Goal: Task Accomplishment & Management: Manage account settings

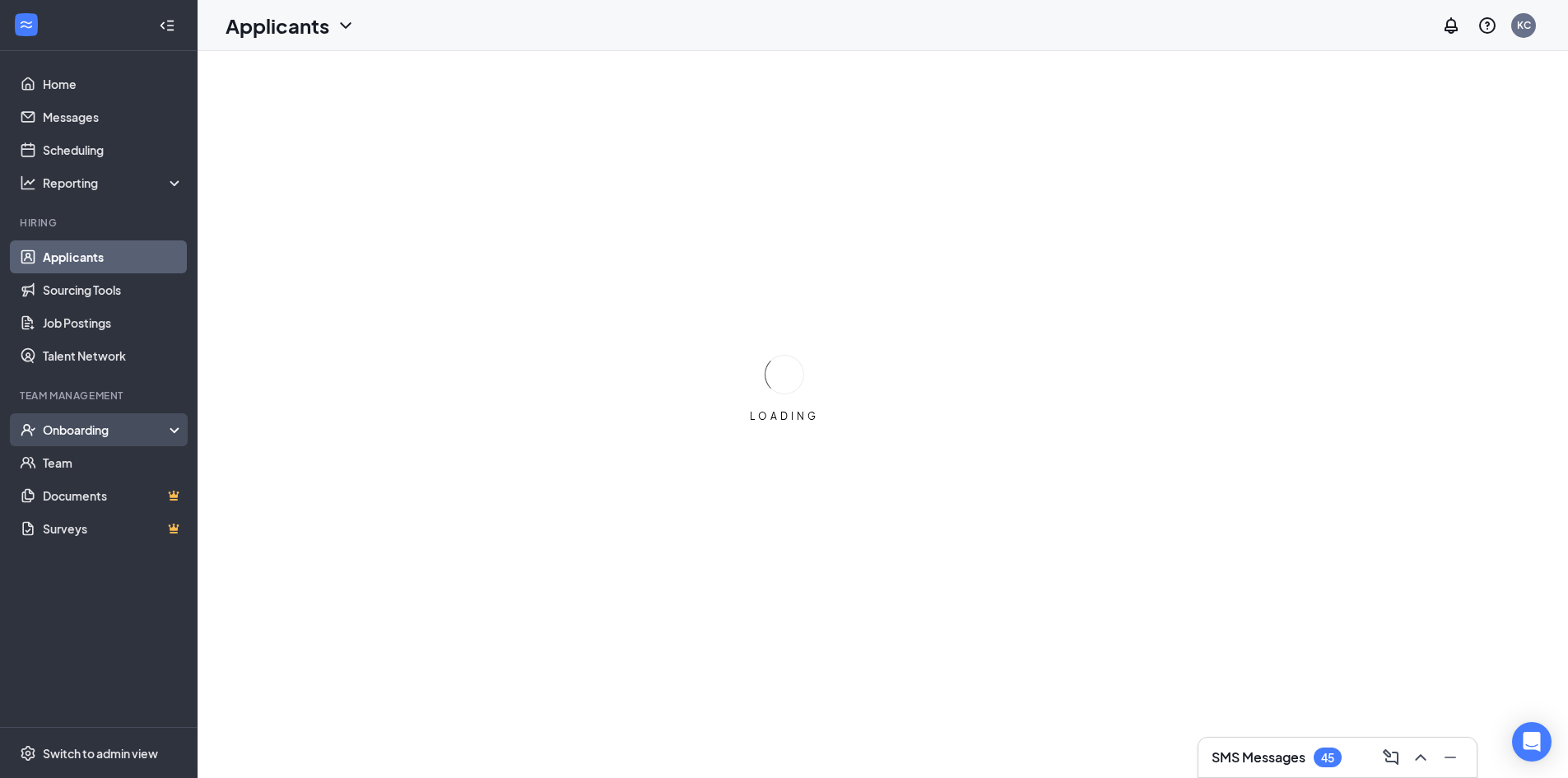
click at [79, 428] on div "Onboarding" at bounding box center [106, 429] width 127 height 16
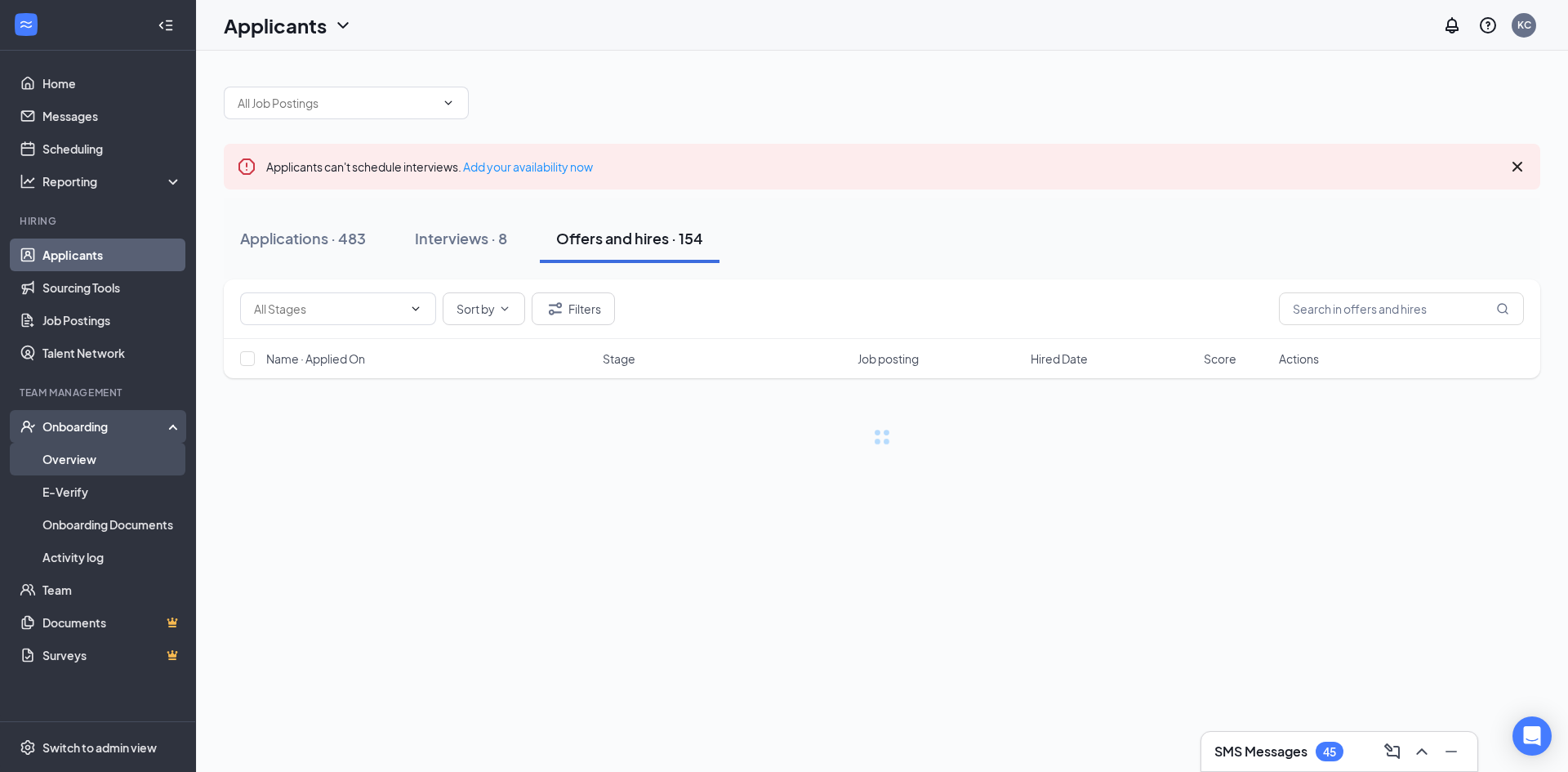
click at [76, 450] on link "Overview" at bounding box center [112, 458] width 140 height 33
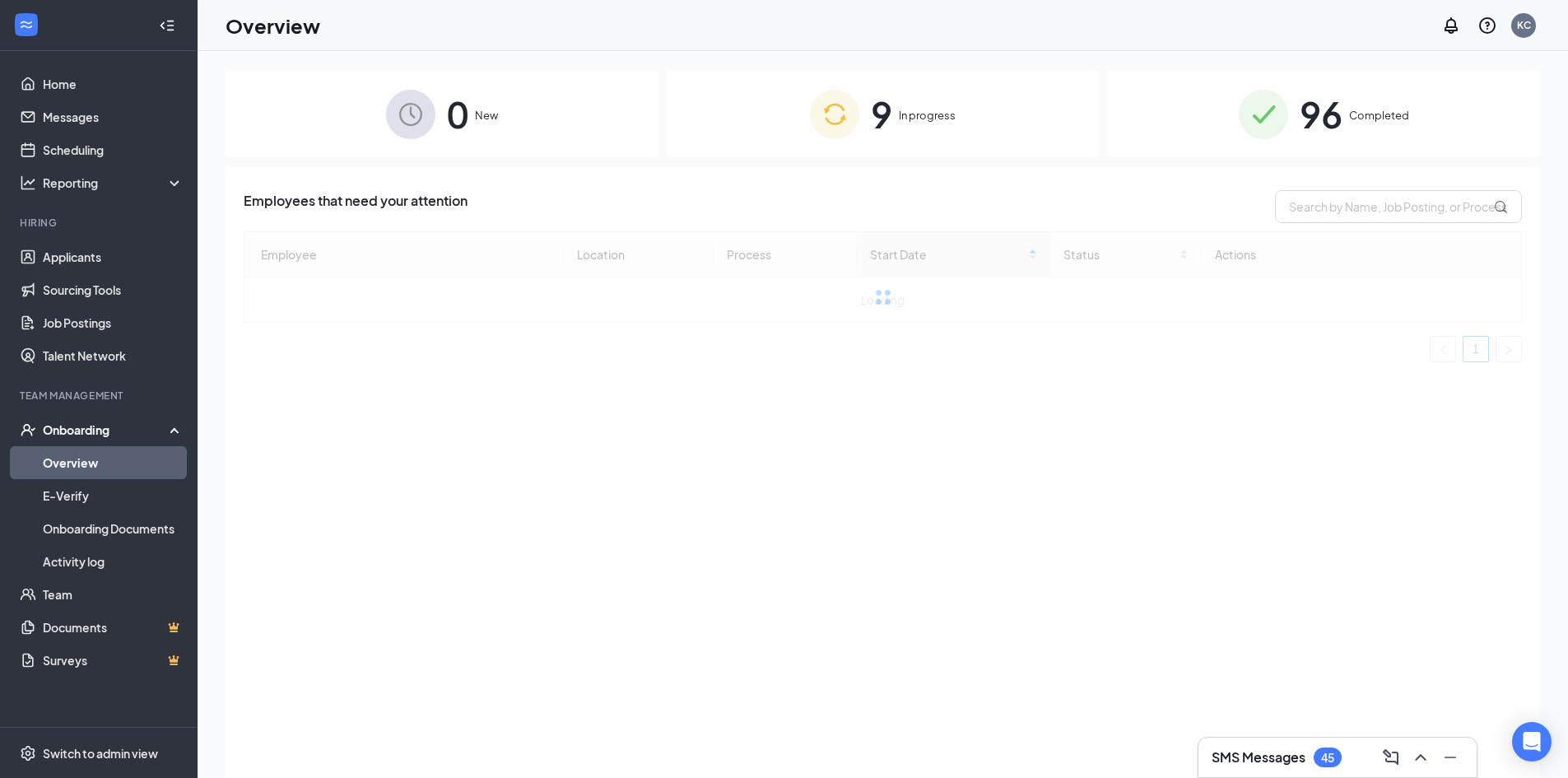
click at [913, 119] on span "In progress" at bounding box center [927, 115] width 57 height 16
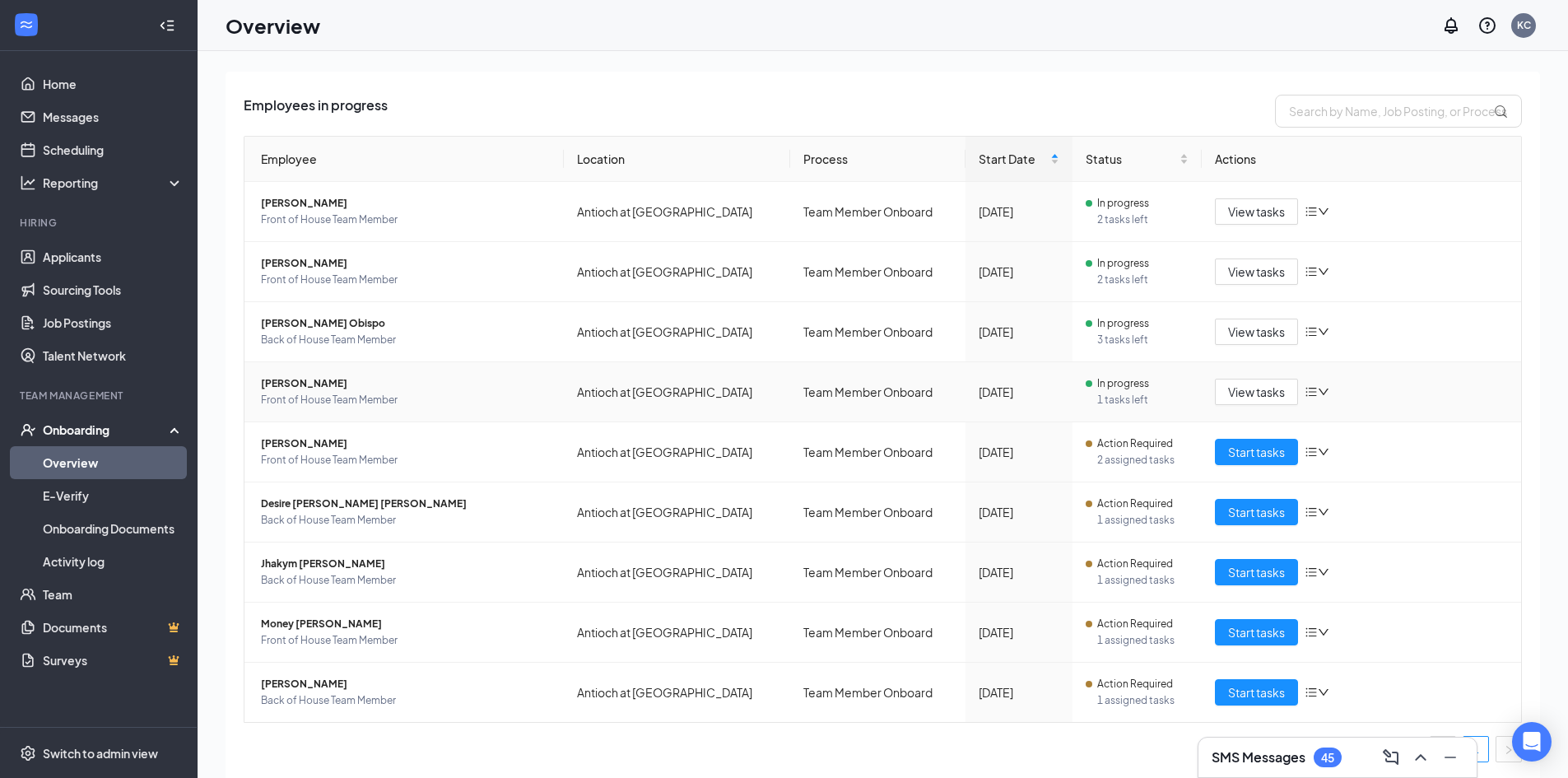
scroll to position [97, 0]
click at [1230, 695] on span "Start tasks" at bounding box center [1256, 691] width 57 height 18
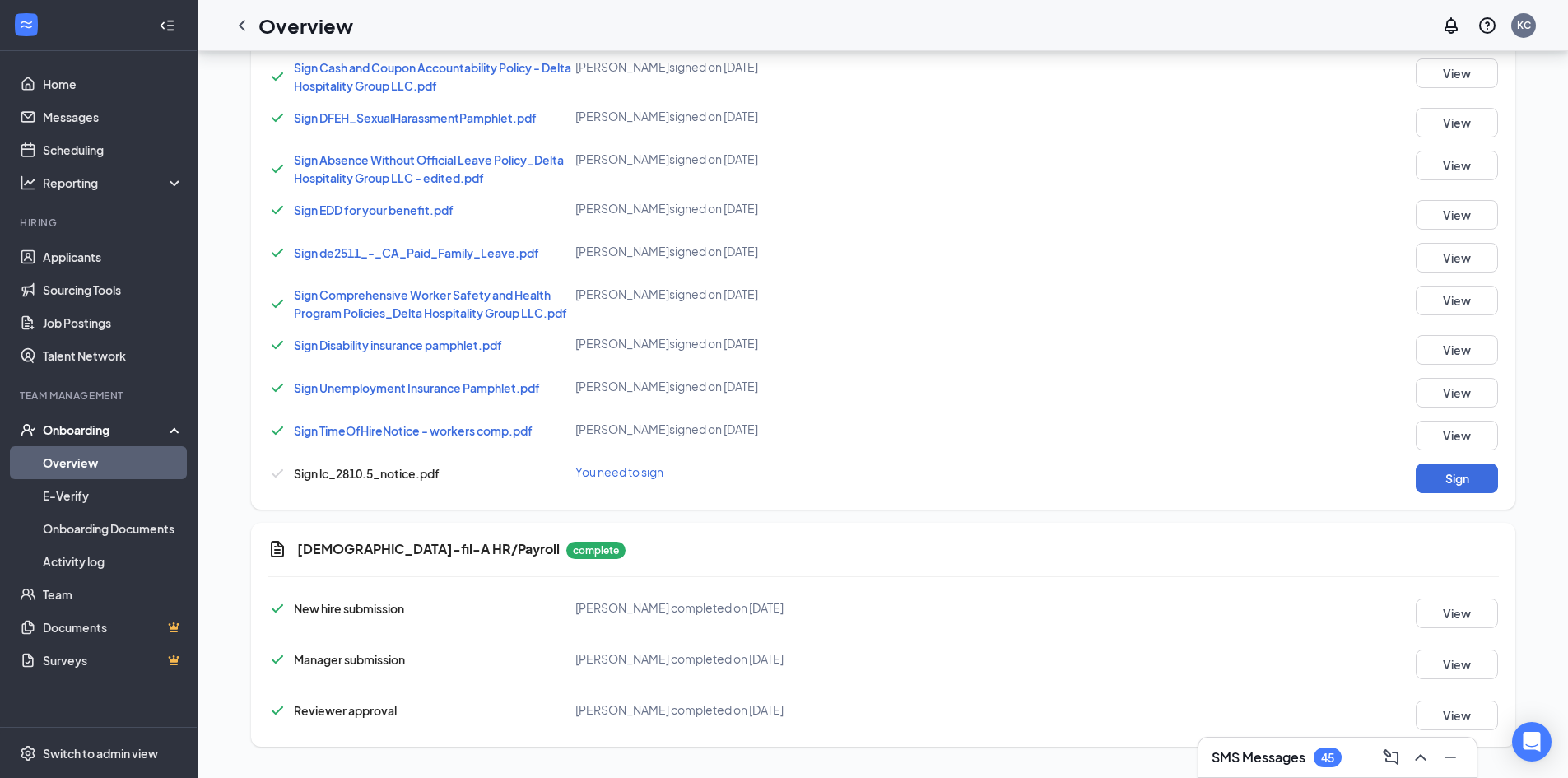
scroll to position [965, 0]
click at [1453, 458] on div "Sign Rest Breaks and Meal Periods_Delta Hospitality Group LLC.pdf [PERSON_NAME]…" at bounding box center [882, 224] width 1231 height 533
click at [1454, 470] on button "Sign" at bounding box center [1457, 477] width 82 height 30
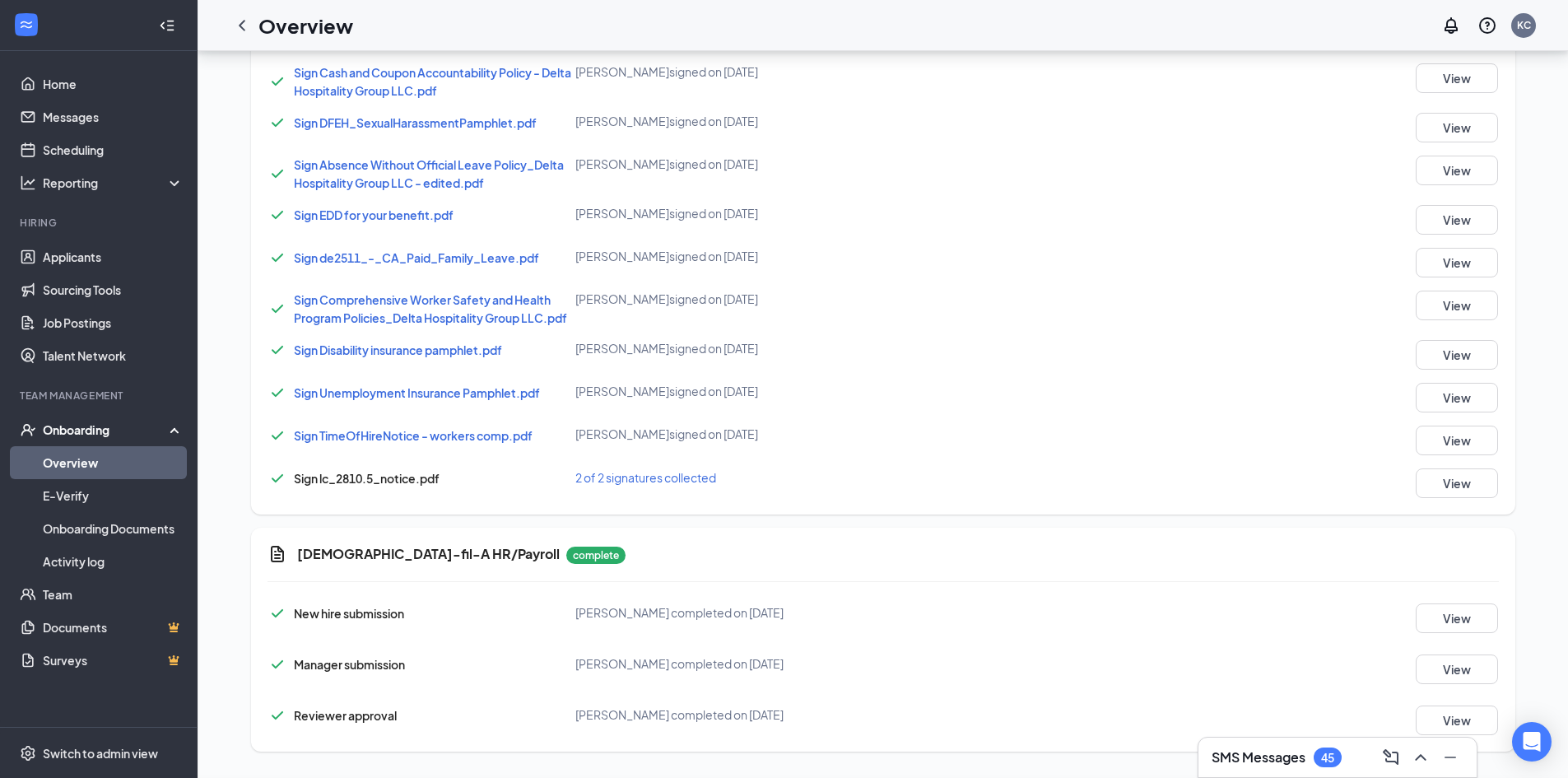
scroll to position [972, 0]
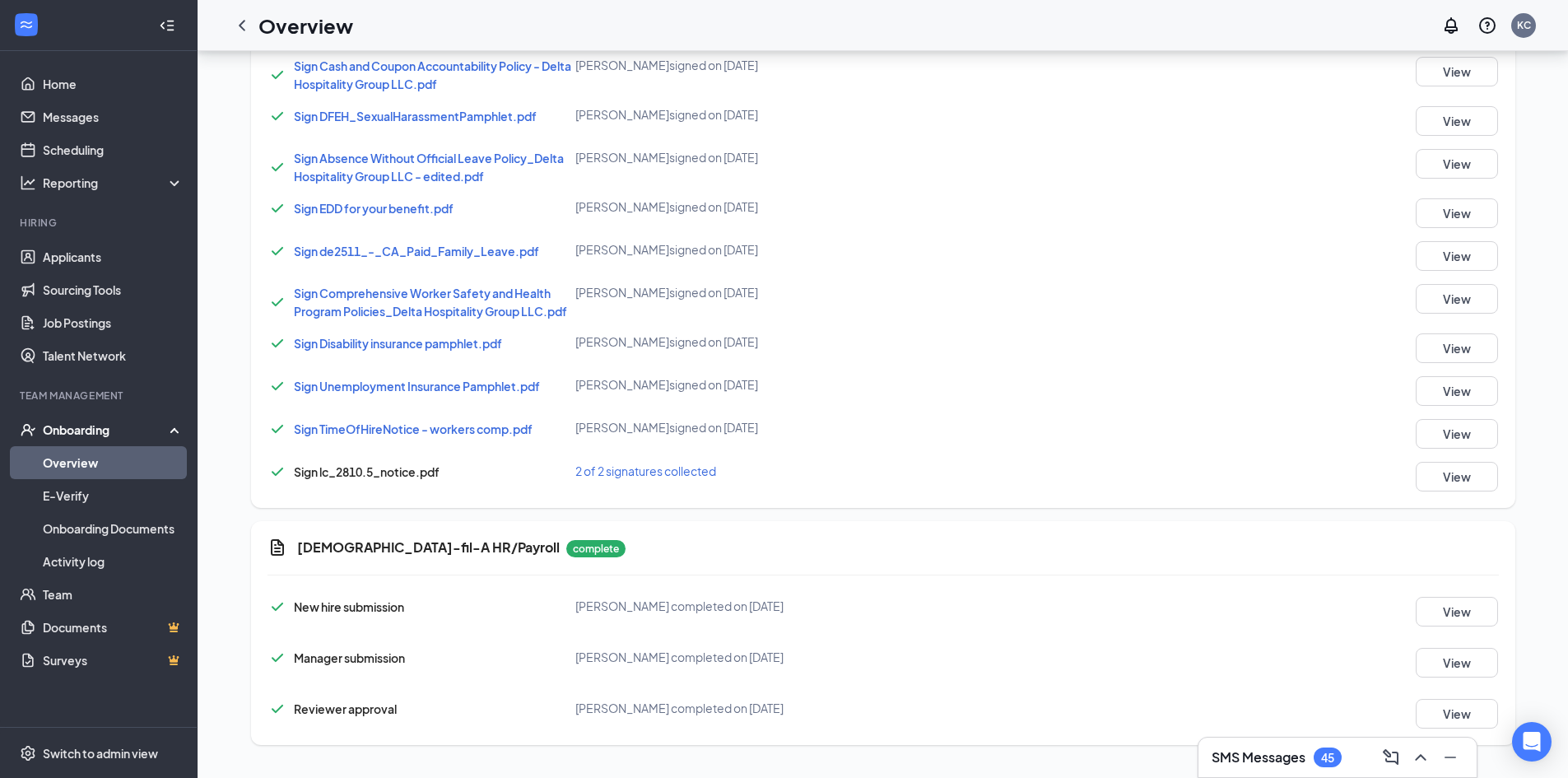
drag, startPoint x: 173, startPoint y: 463, endPoint x: 188, endPoint y: 454, distance: 16.9
click at [173, 463] on link "Overview" at bounding box center [113, 462] width 141 height 33
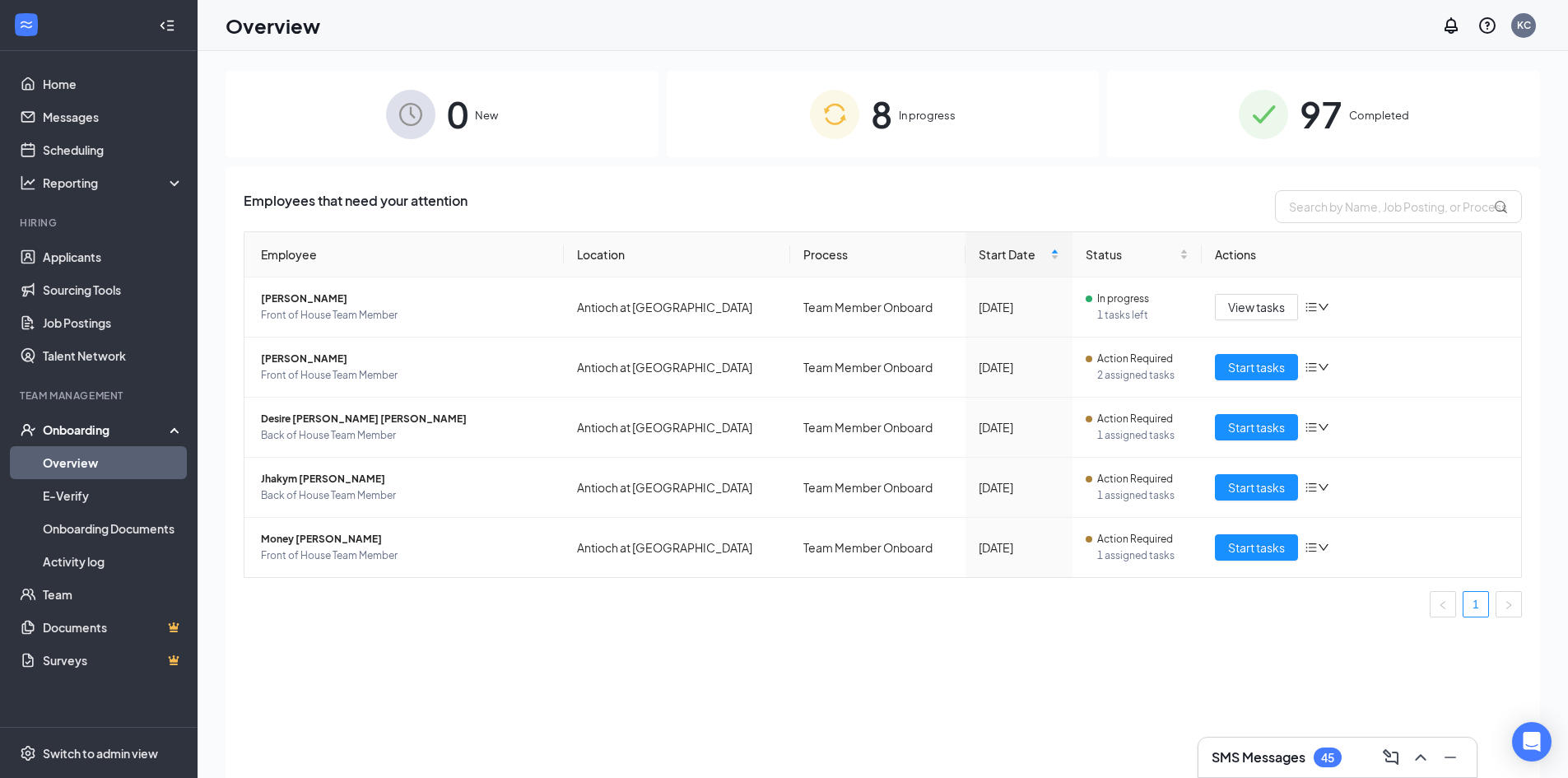
click at [1361, 106] on div "97 Completed" at bounding box center [1323, 114] width 433 height 86
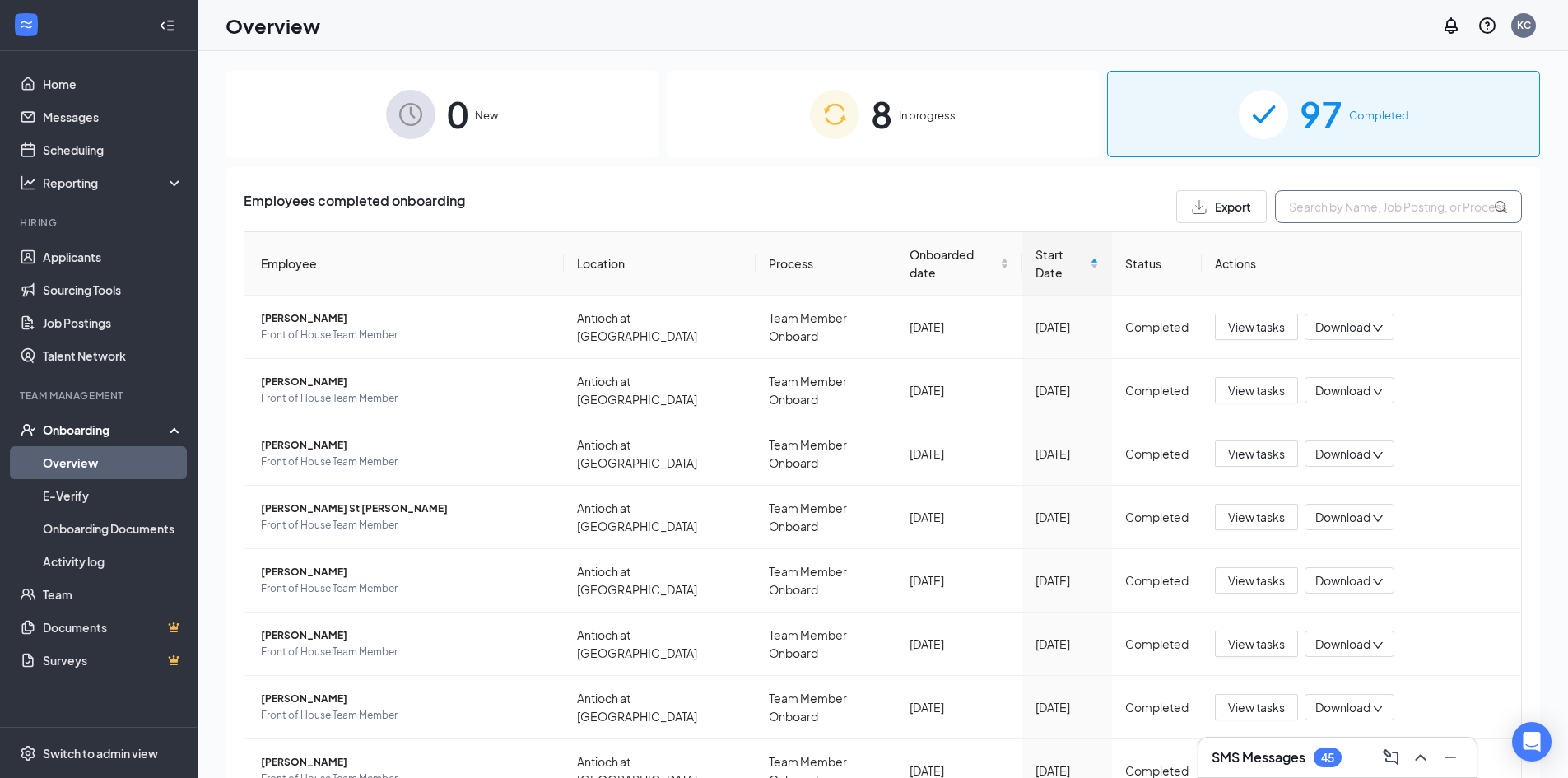
click at [1376, 211] on input "text" at bounding box center [1398, 206] width 247 height 33
type input "[PERSON_NAME]"
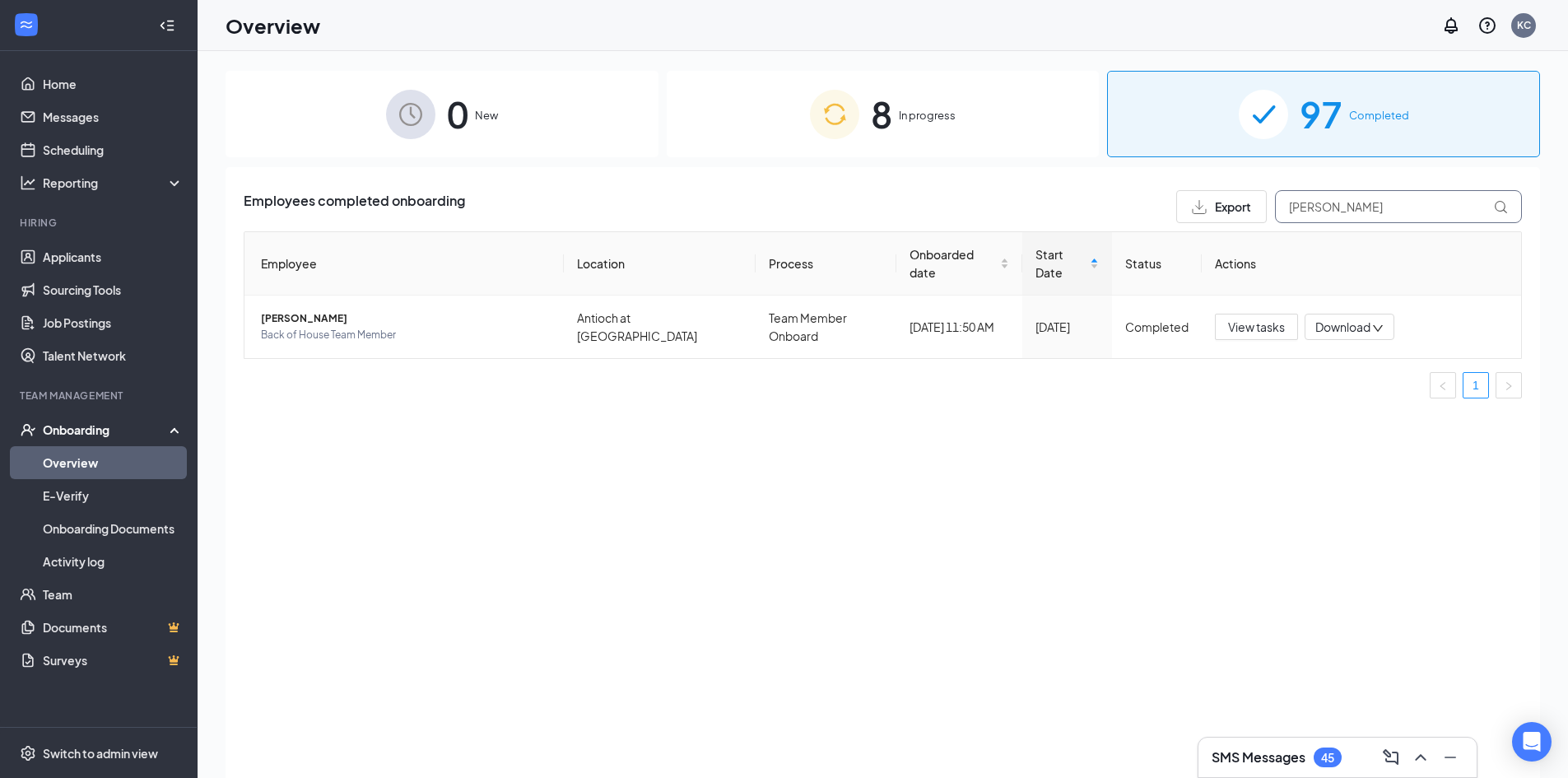
click at [1458, 216] on input "[PERSON_NAME]" at bounding box center [1398, 206] width 247 height 33
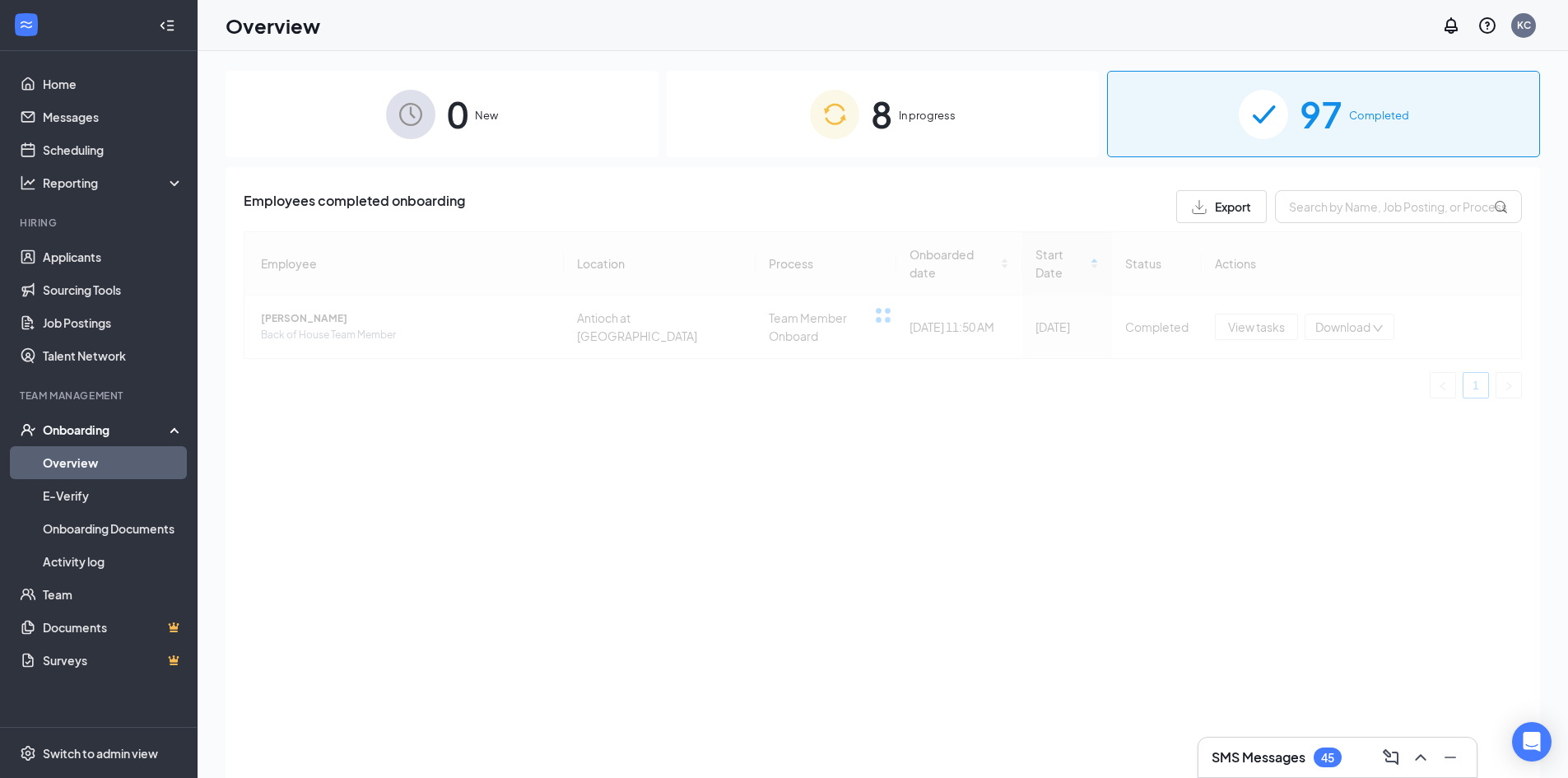
click at [1078, 191] on div "Employees completed onboarding Export" at bounding box center [883, 206] width 1278 height 33
click at [1040, 119] on div "8 In progress" at bounding box center [883, 114] width 433 height 86
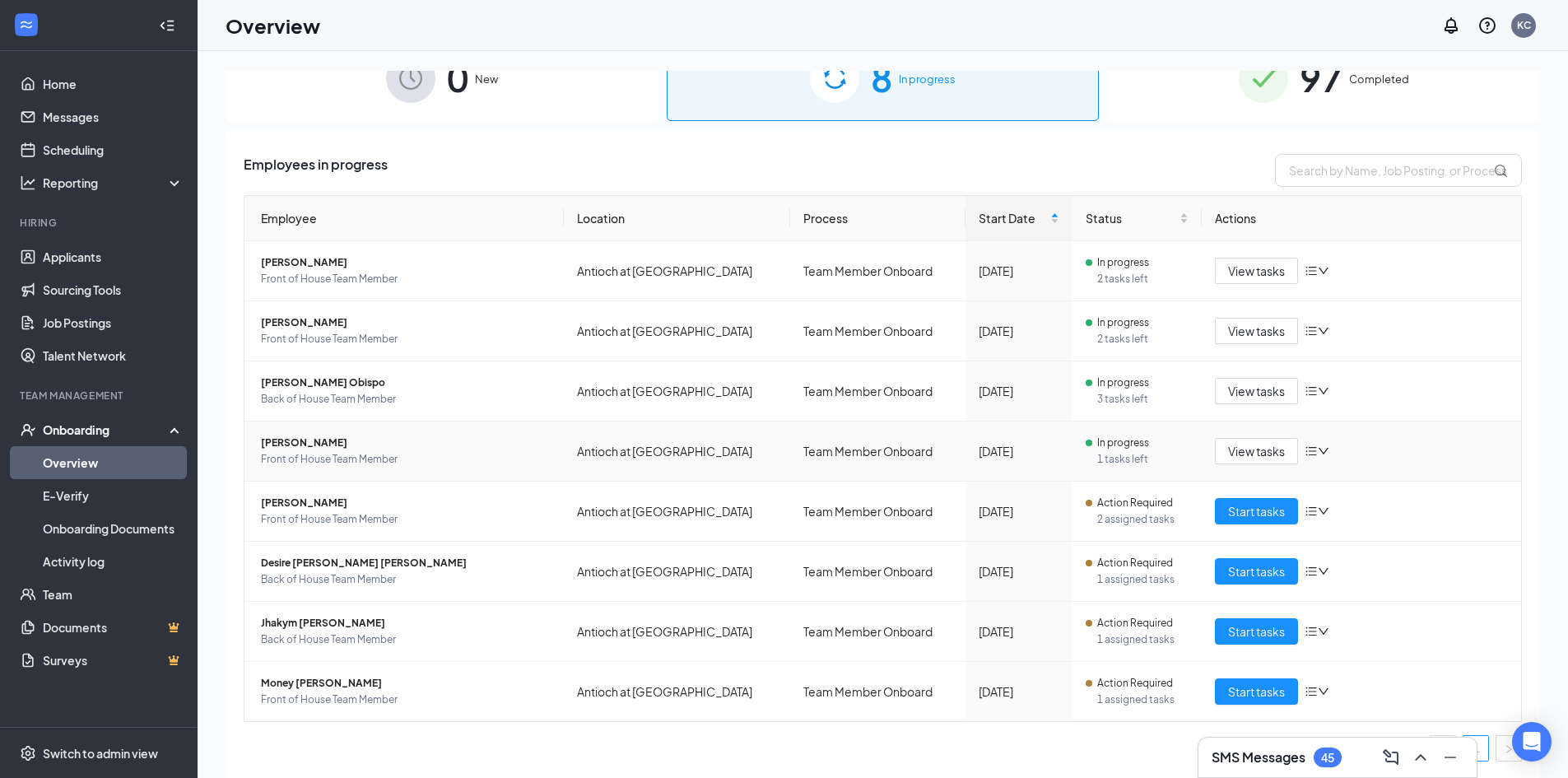
scroll to position [37, 0]
